Goal: Find specific page/section: Locate a particular part of the current website

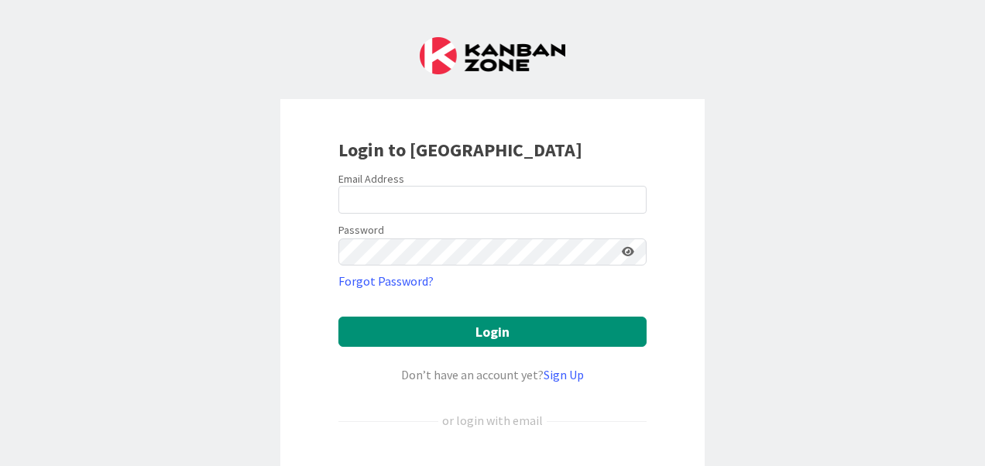
scroll to position [180, 0]
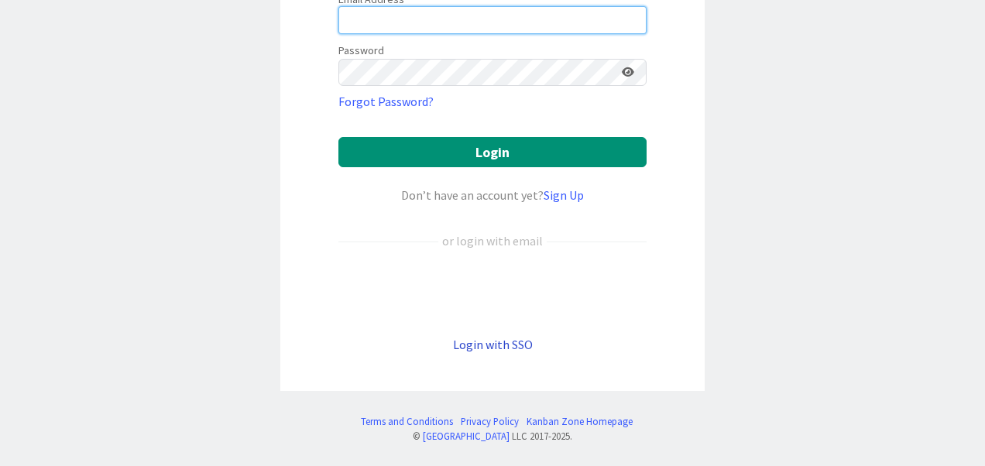
type input "[PERSON_NAME][EMAIL_ADDRESS][PERSON_NAME][DOMAIN_NAME]"
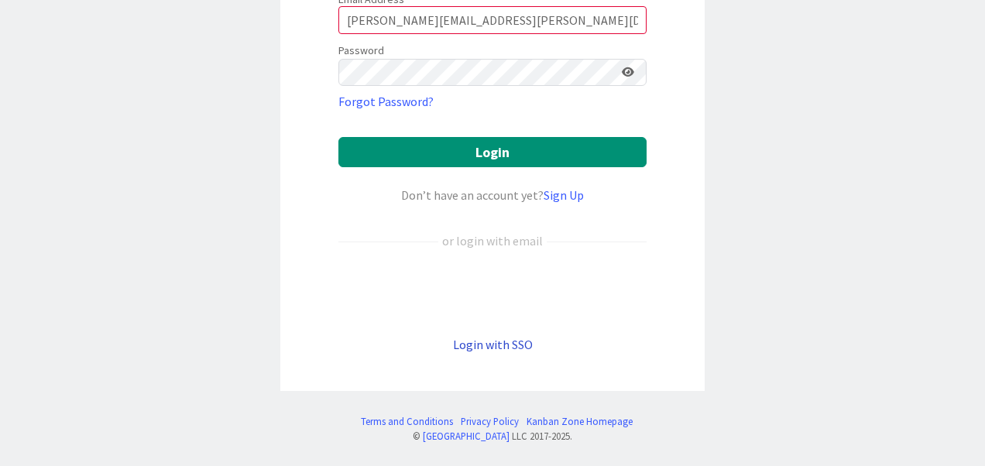
click at [477, 342] on link "Login with SSO" at bounding box center [493, 344] width 80 height 15
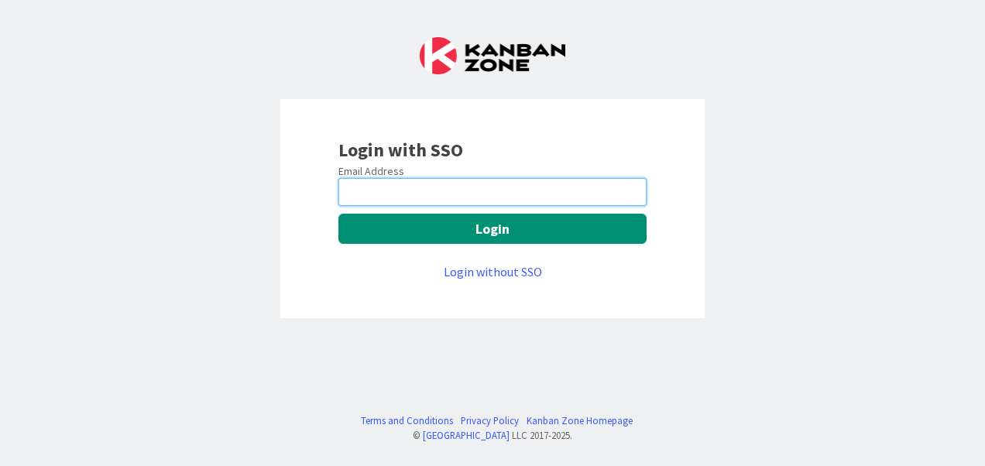
click at [389, 181] on input "email" at bounding box center [492, 192] width 308 height 28
type input "[PERSON_NAME][EMAIL_ADDRESS][PERSON_NAME][DOMAIN_NAME]"
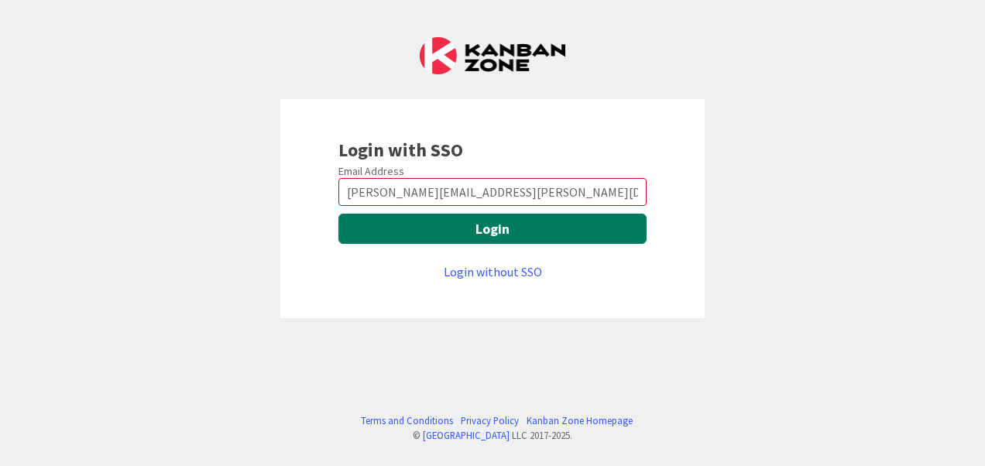
click at [474, 228] on button "Login" at bounding box center [492, 229] width 308 height 30
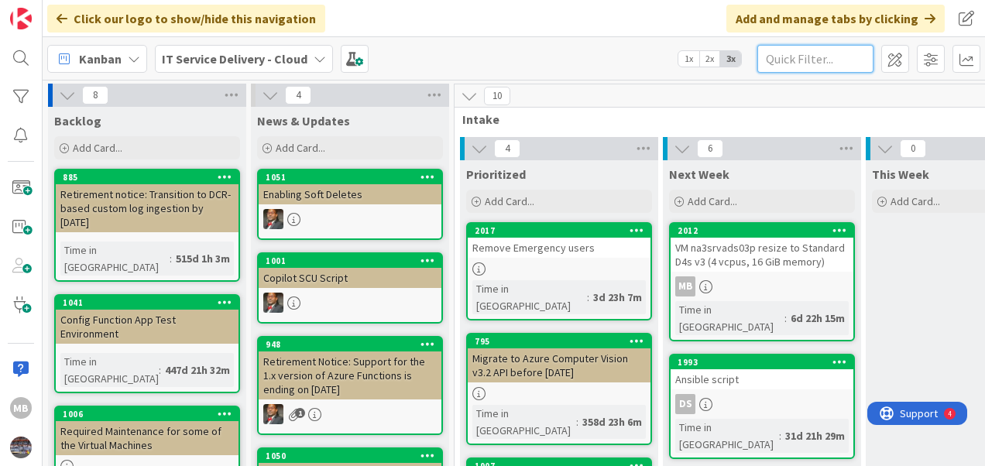
click at [781, 62] on input "text" at bounding box center [815, 59] width 116 height 28
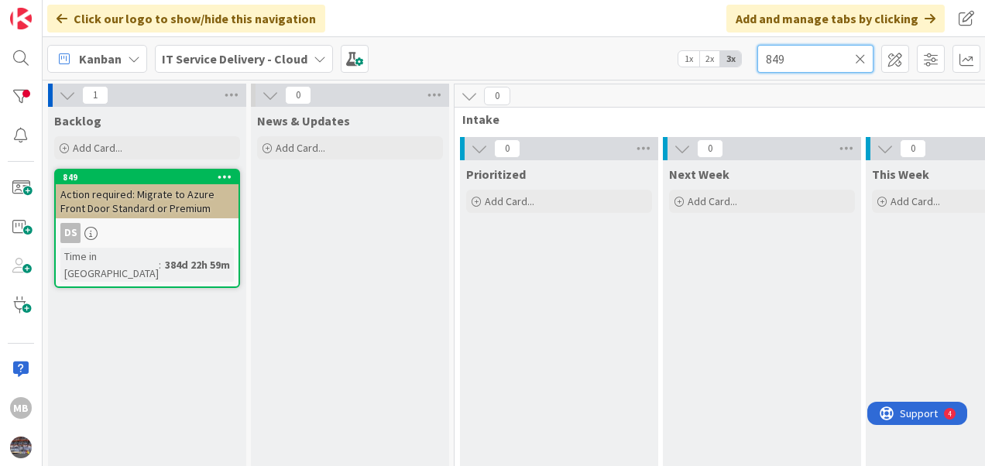
type input "849"
click at [145, 203] on span "Action required: Migrate to Azure Front Door Standard or Premium" at bounding box center [137, 201] width 154 height 28
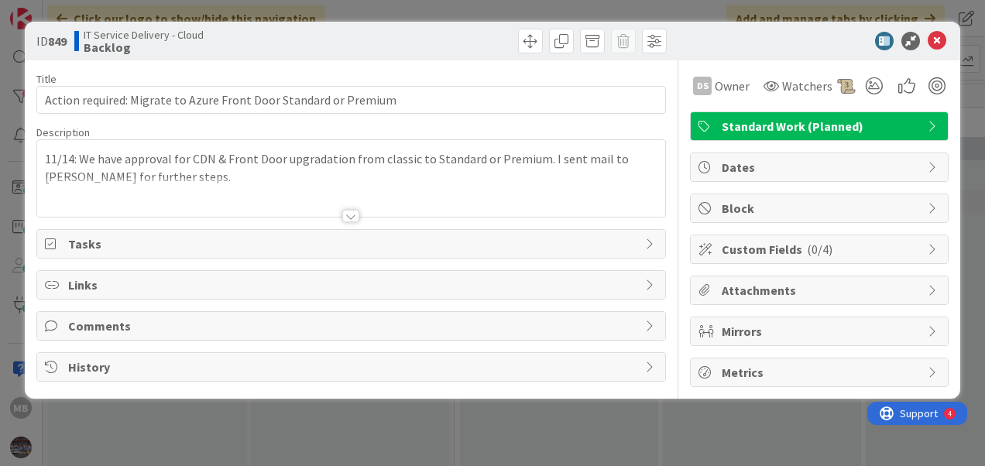
click at [347, 211] on div at bounding box center [350, 216] width 17 height 12
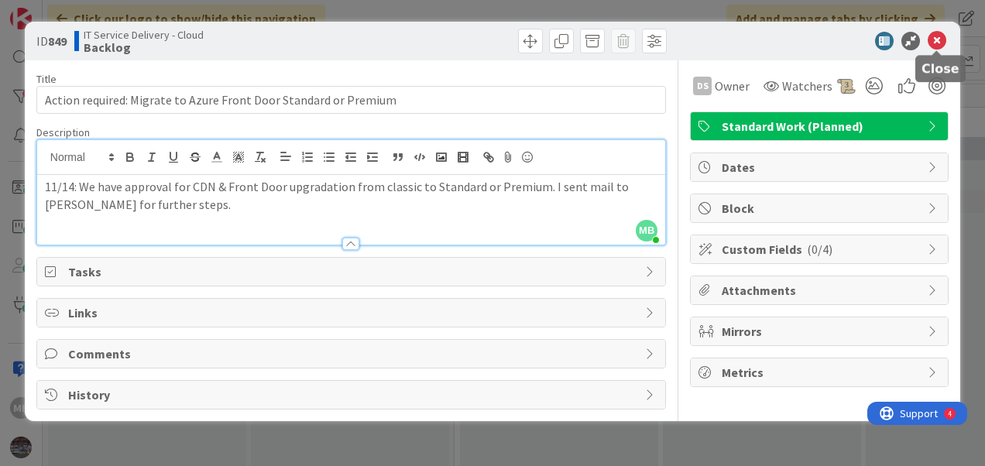
click at [931, 40] on icon at bounding box center [936, 41] width 19 height 19
